Goal: Navigation & Orientation: Find specific page/section

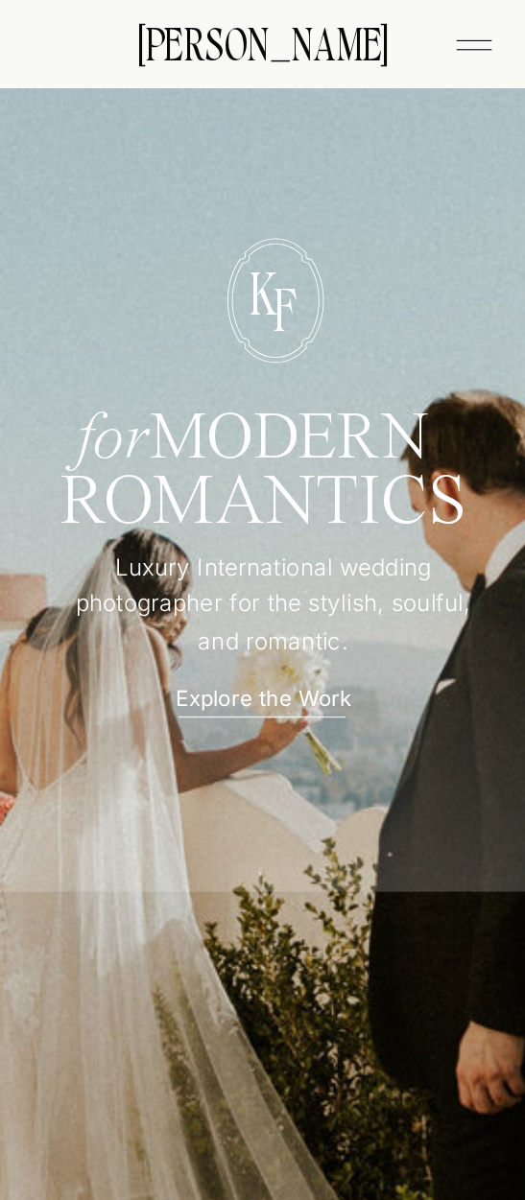
scroll to position [8081, 0]
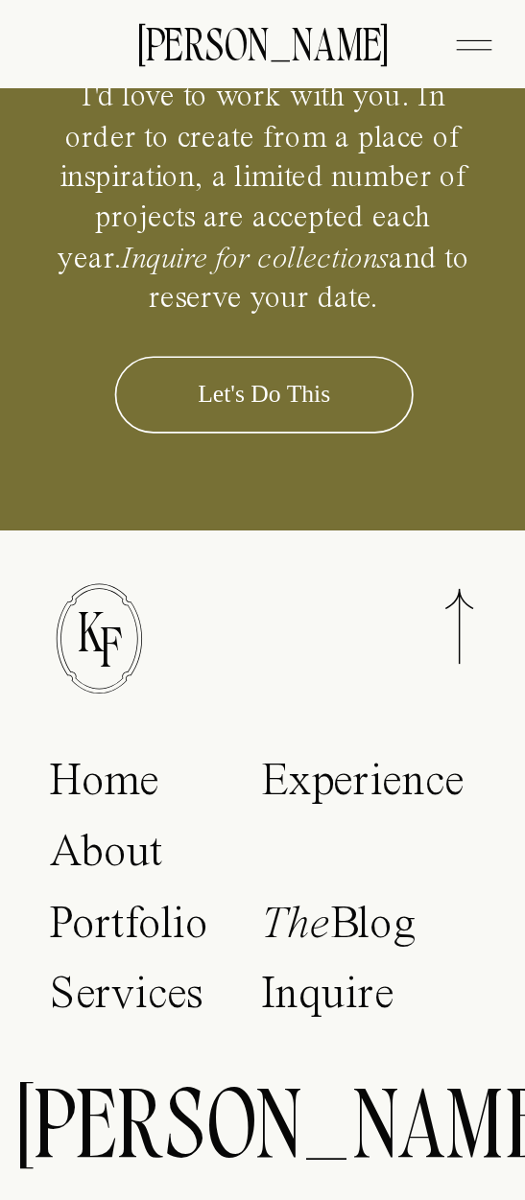
scroll to position [13640, 0]
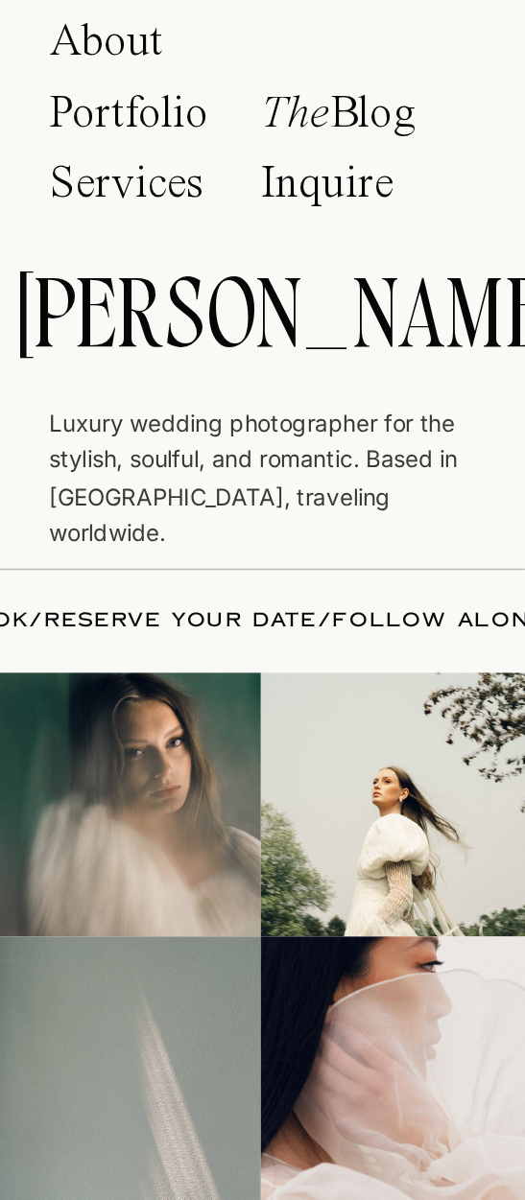
click at [110, 112] on p "Portfolio" at bounding box center [134, 118] width 171 height 56
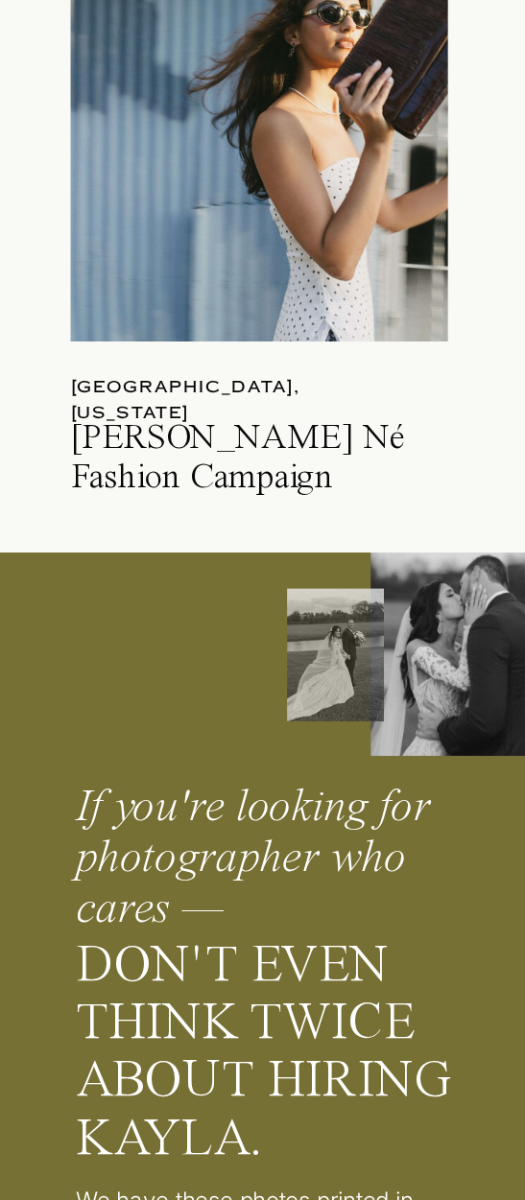
scroll to position [9764, 0]
